Goal: Task Accomplishment & Management: Manage account settings

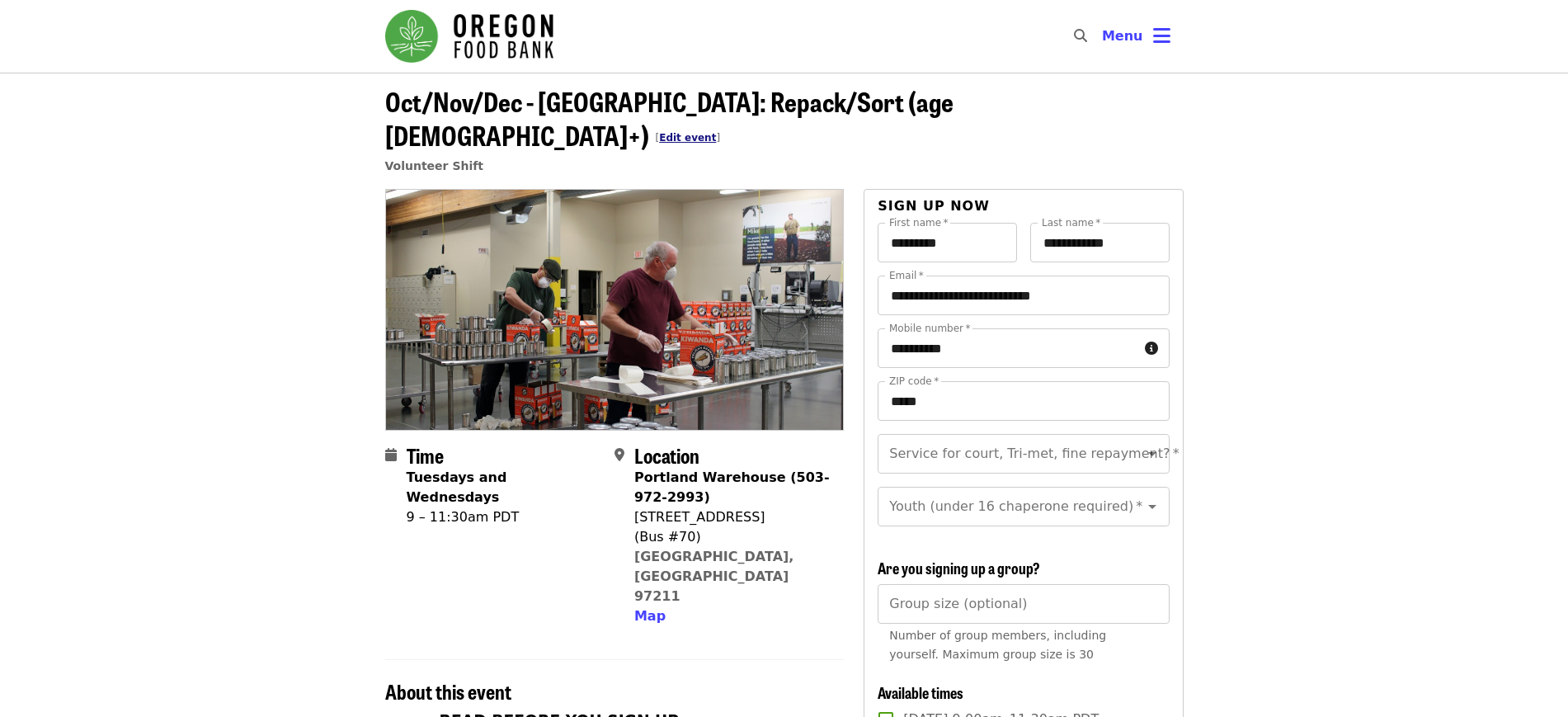
click at [716, 132] on link "Edit event" at bounding box center [687, 138] width 57 height 12
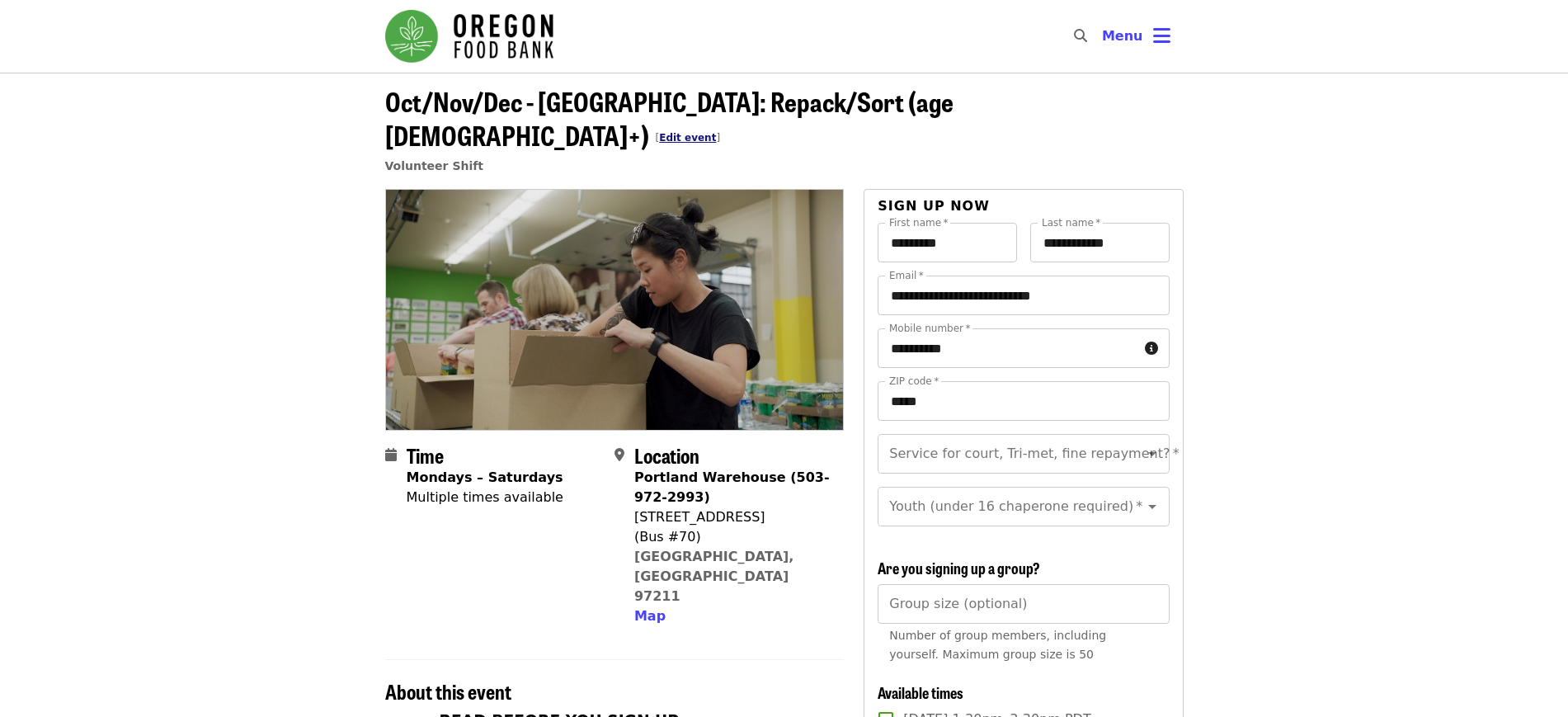
click at [716, 132] on link "Edit event" at bounding box center [687, 138] width 57 height 12
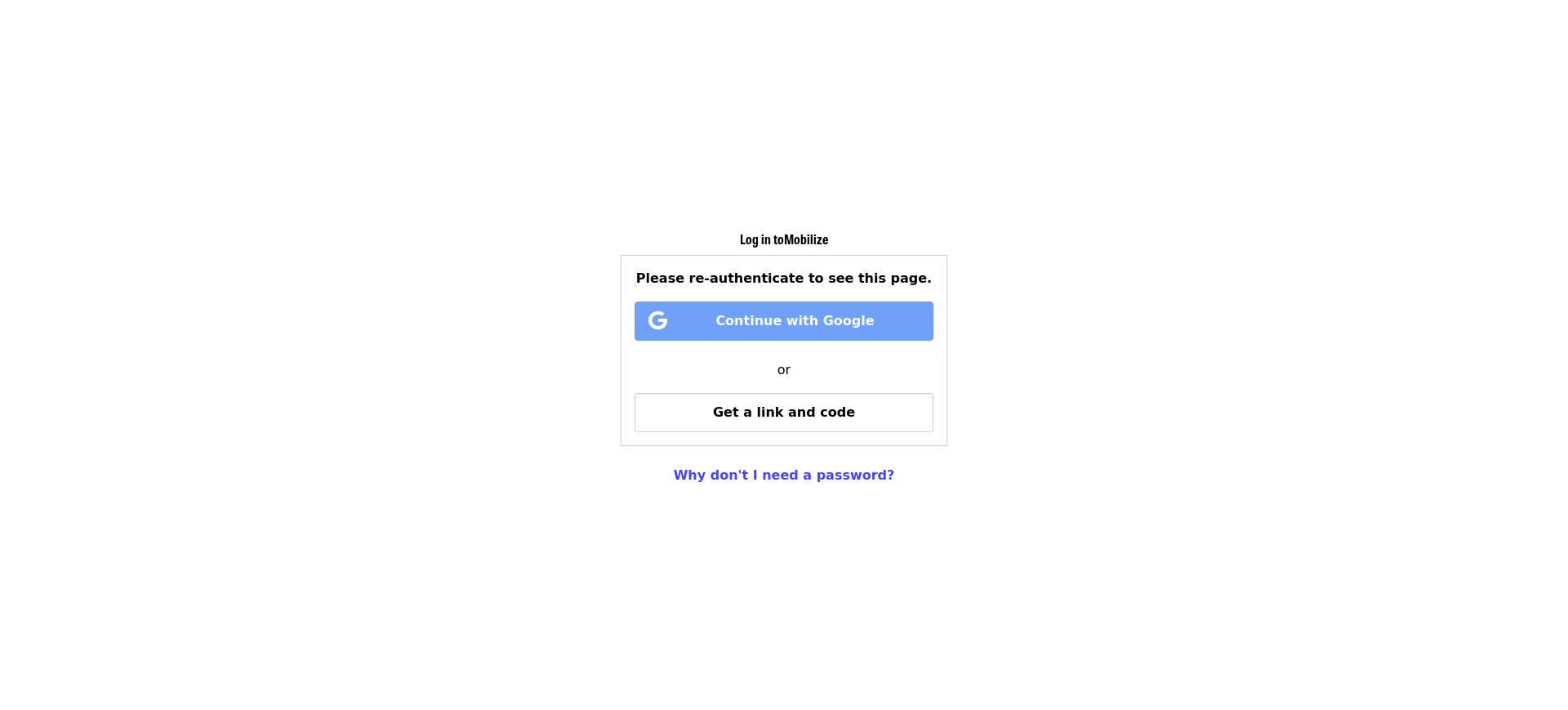
click at [793, 324] on span "Continue with Google" at bounding box center [794, 320] width 159 height 15
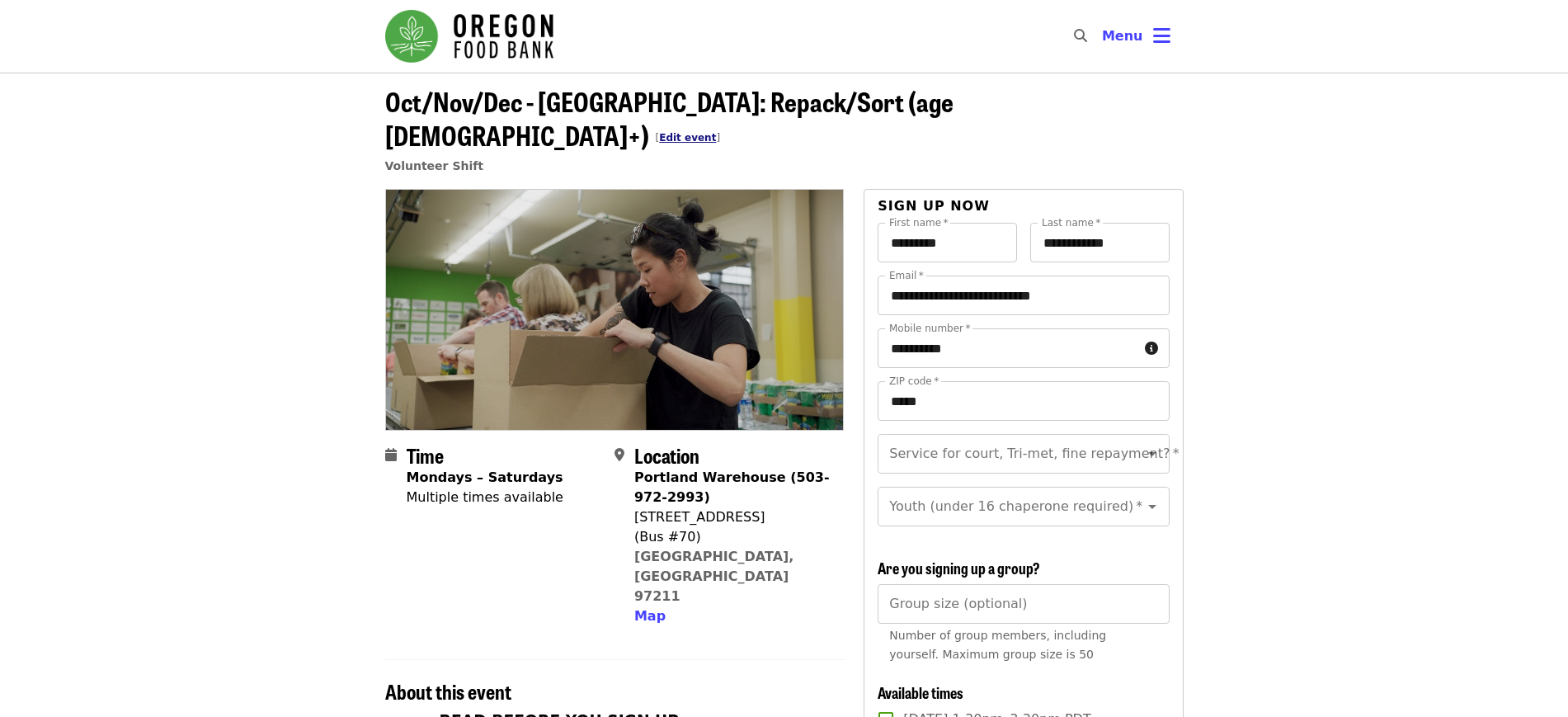
click at [716, 132] on link "Edit event" at bounding box center [687, 138] width 57 height 12
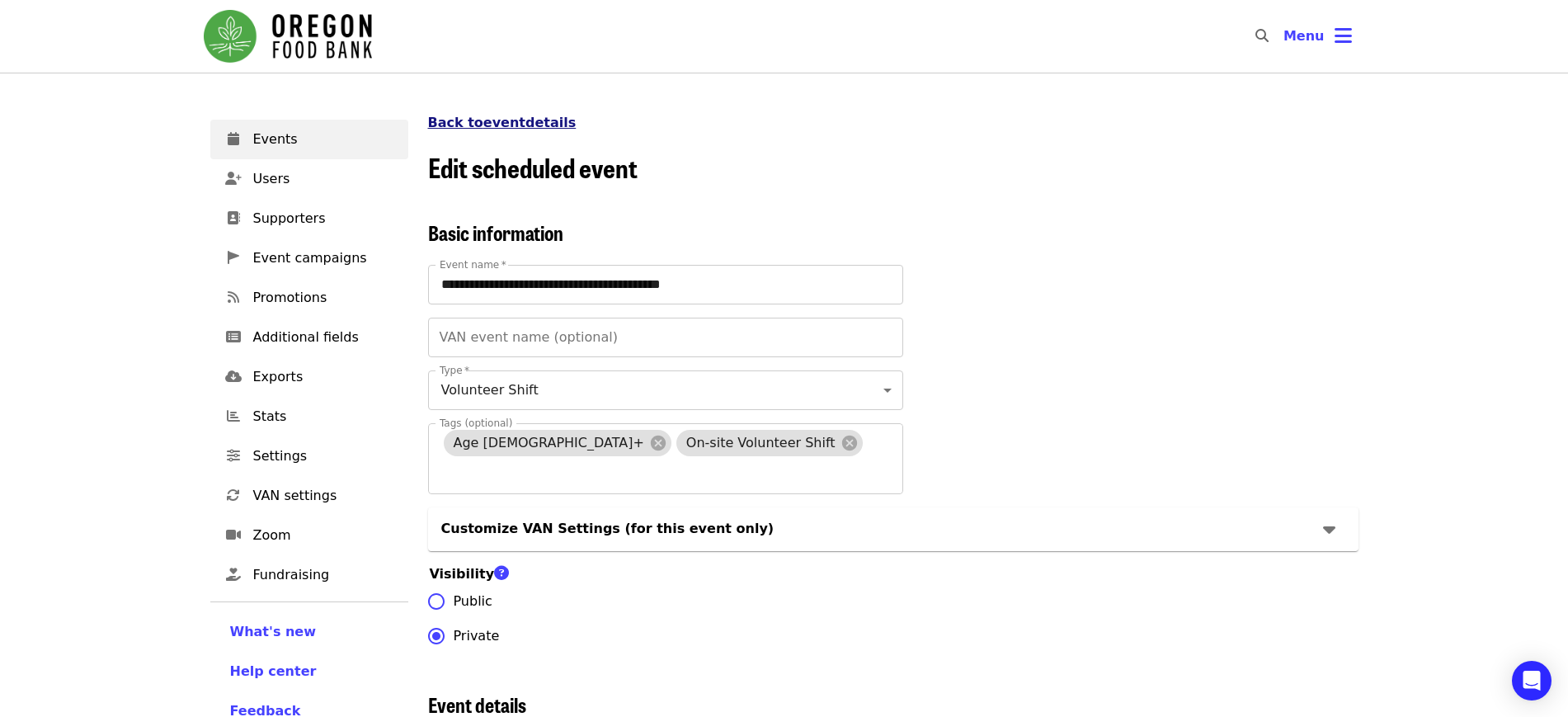
click at [512, 118] on link "Back to event details" at bounding box center [502, 122] width 148 height 15
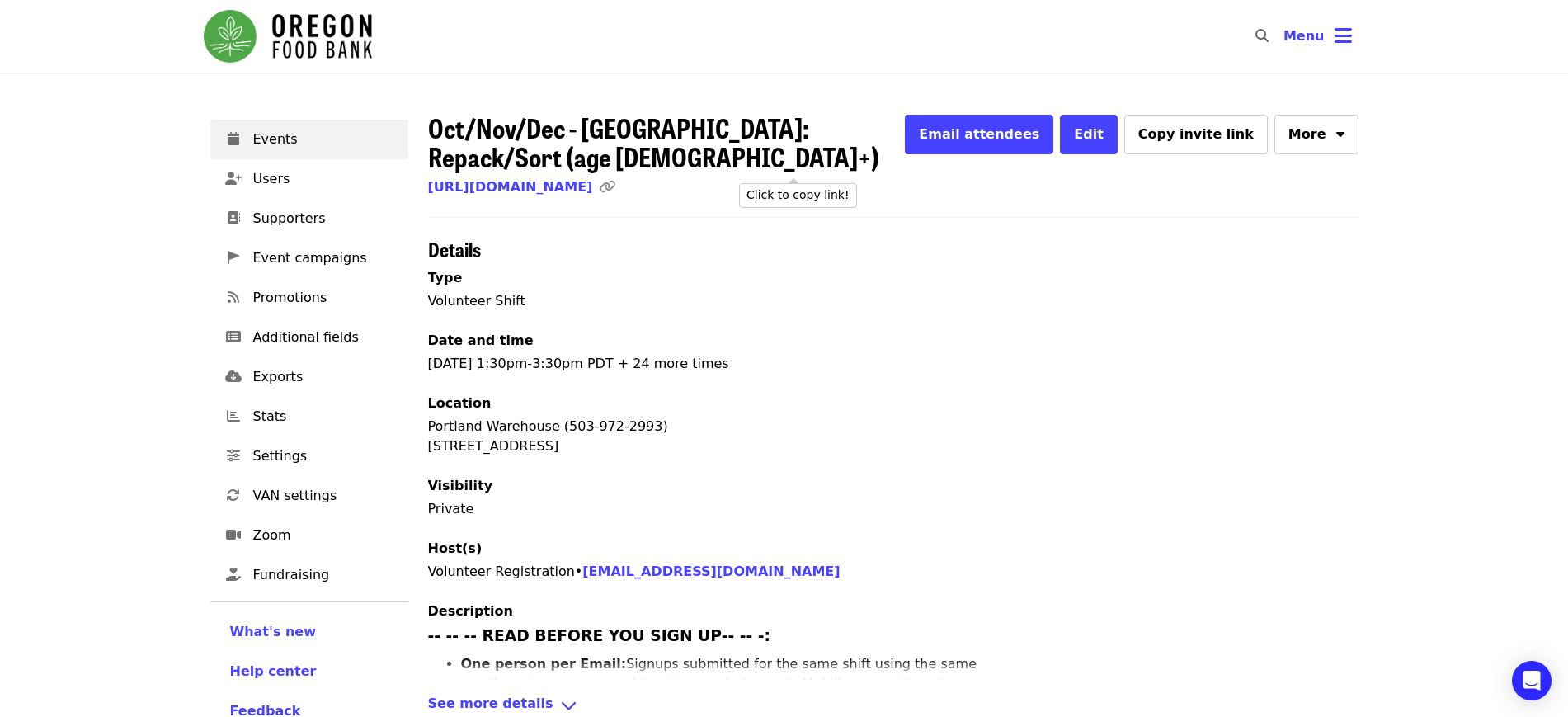
click at [616, 179] on icon "link icon" at bounding box center [607, 186] width 16 height 15
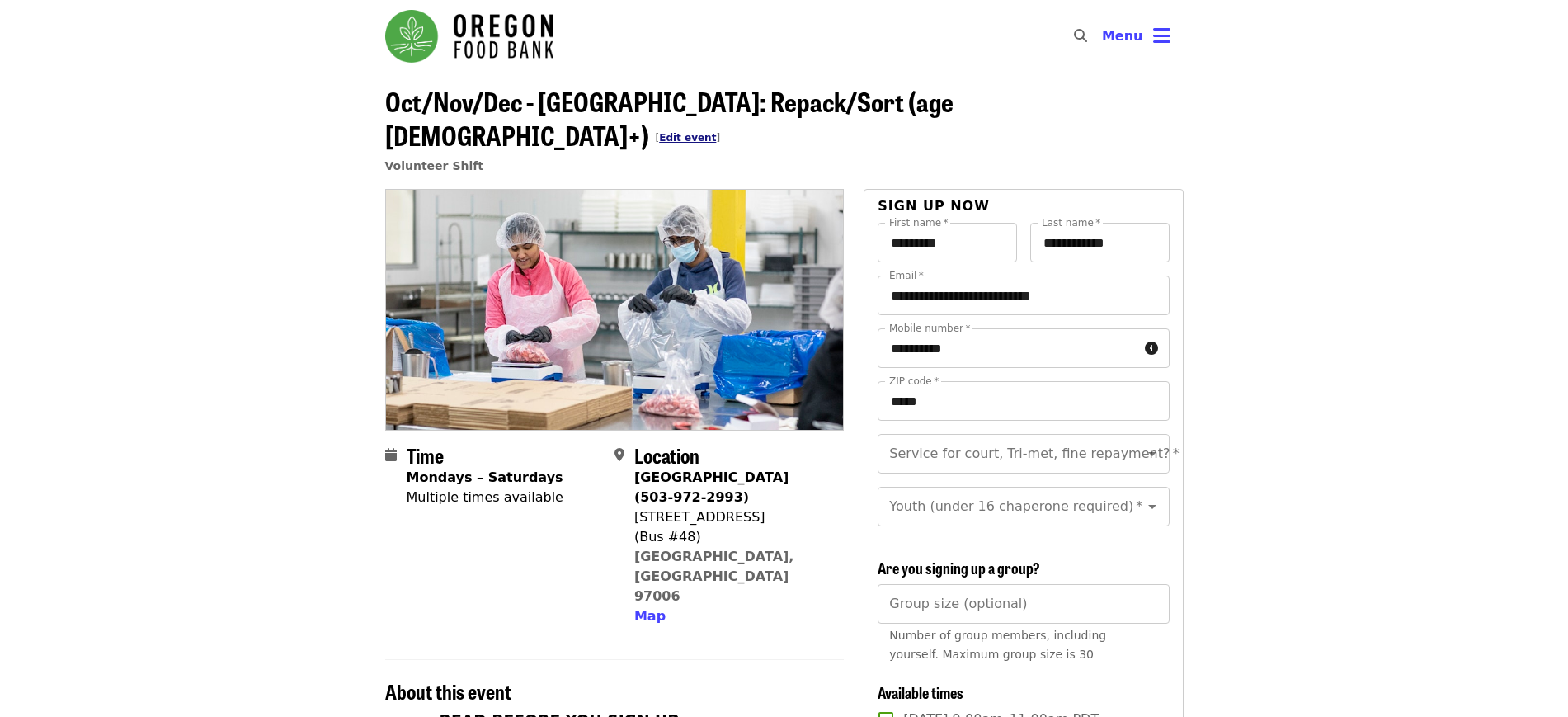
click at [716, 132] on link "Edit event" at bounding box center [687, 138] width 57 height 12
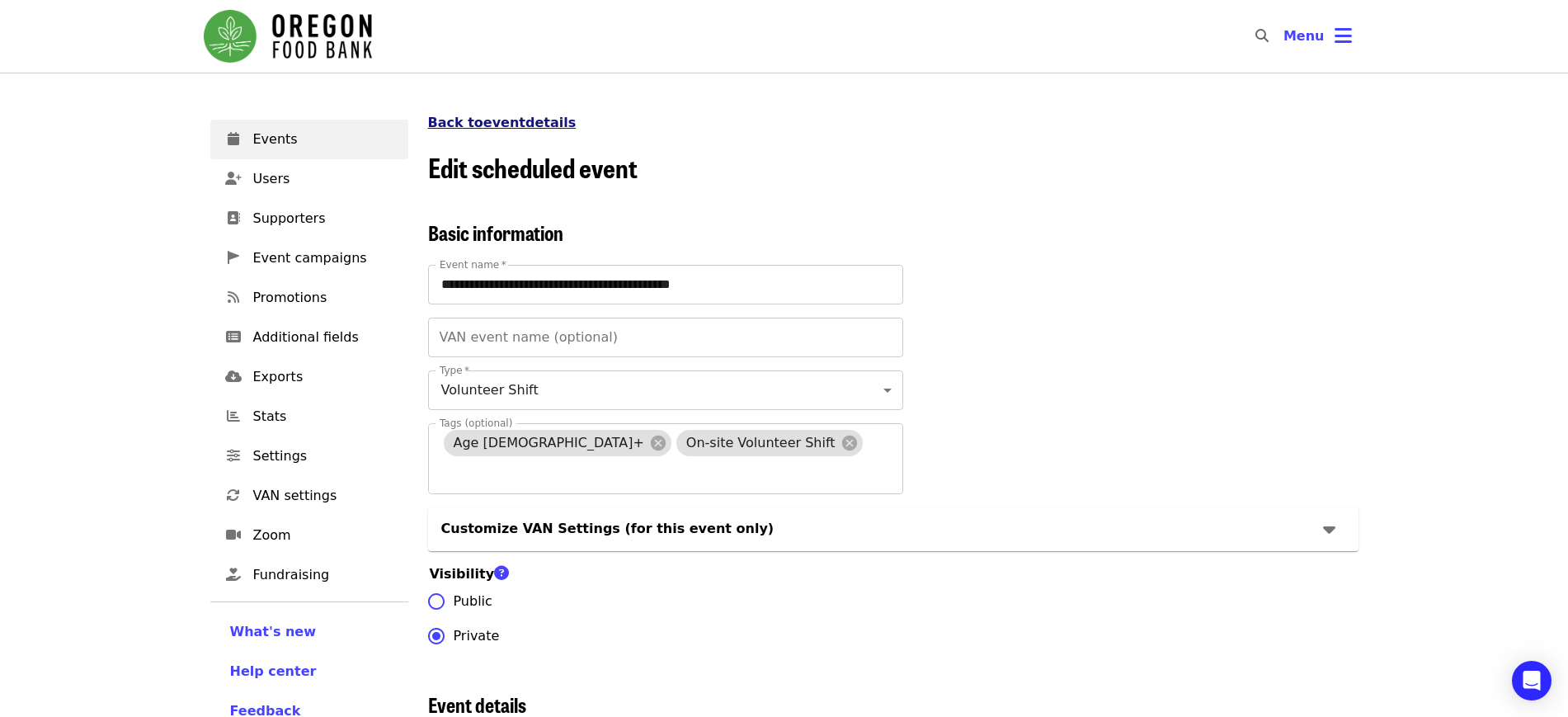
click at [467, 123] on link "Back to event details" at bounding box center [502, 122] width 148 height 15
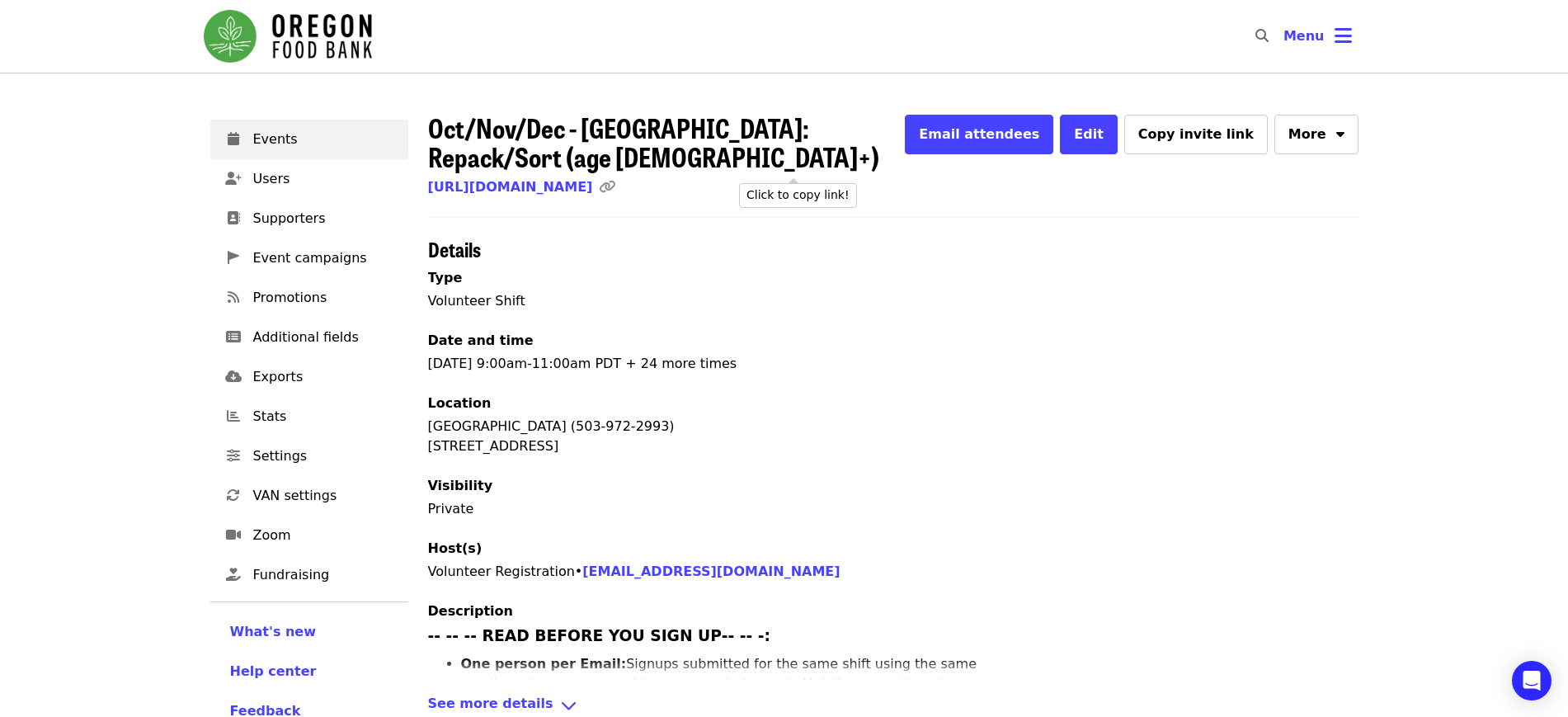
click at [616, 179] on icon "link icon" at bounding box center [607, 186] width 16 height 15
